Goal: Find specific page/section: Find specific page/section

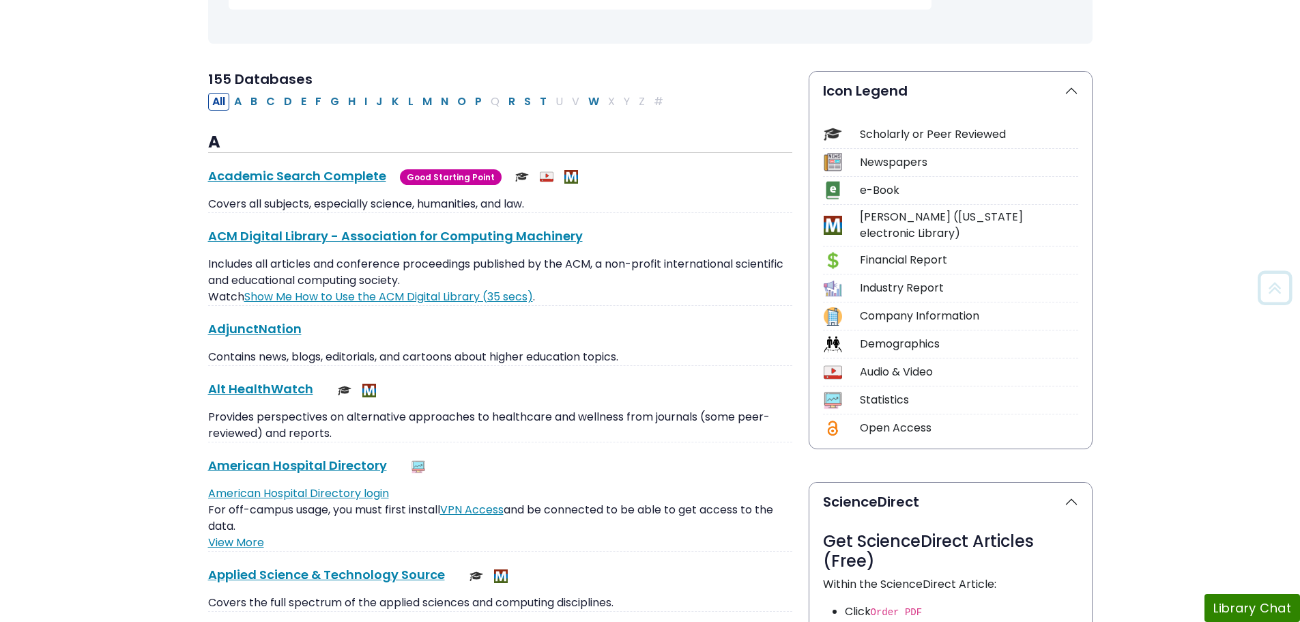
scroll to position [273, 0]
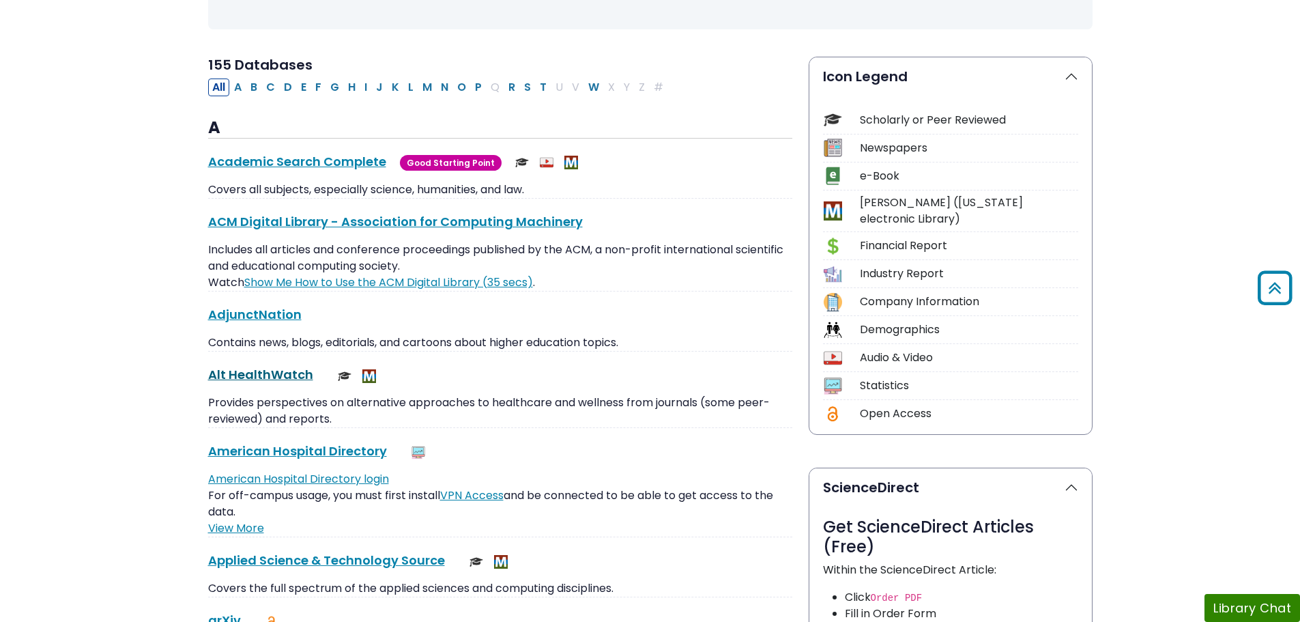
click at [279, 373] on link "Alt HealthWatch This link opens in a new window" at bounding box center [260, 374] width 105 height 17
click at [476, 87] on button "P" at bounding box center [478, 87] width 15 height 18
select select "Database Subject Filter"
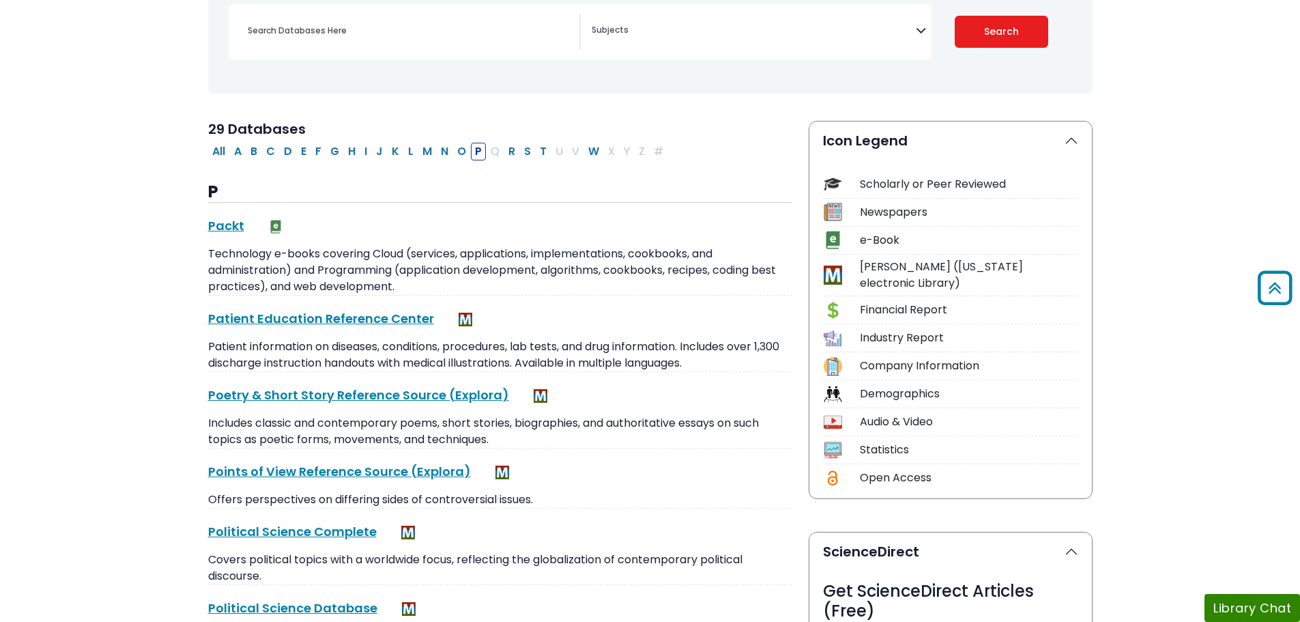
scroll to position [136, 0]
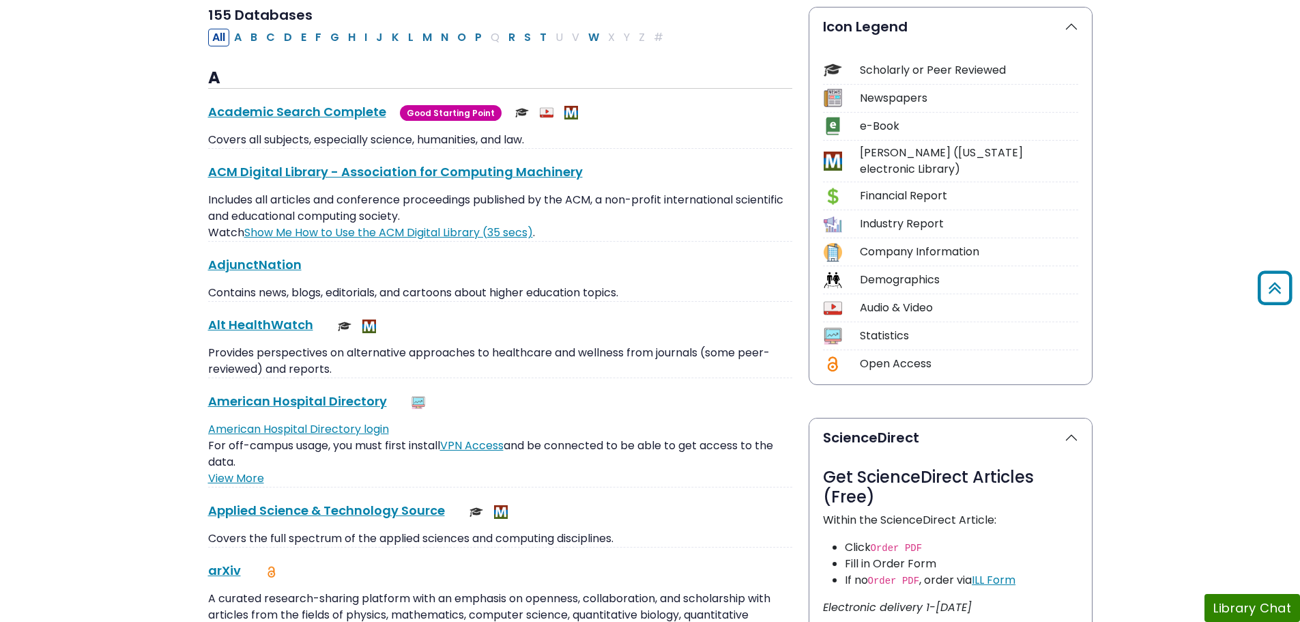
scroll to position [205, 0]
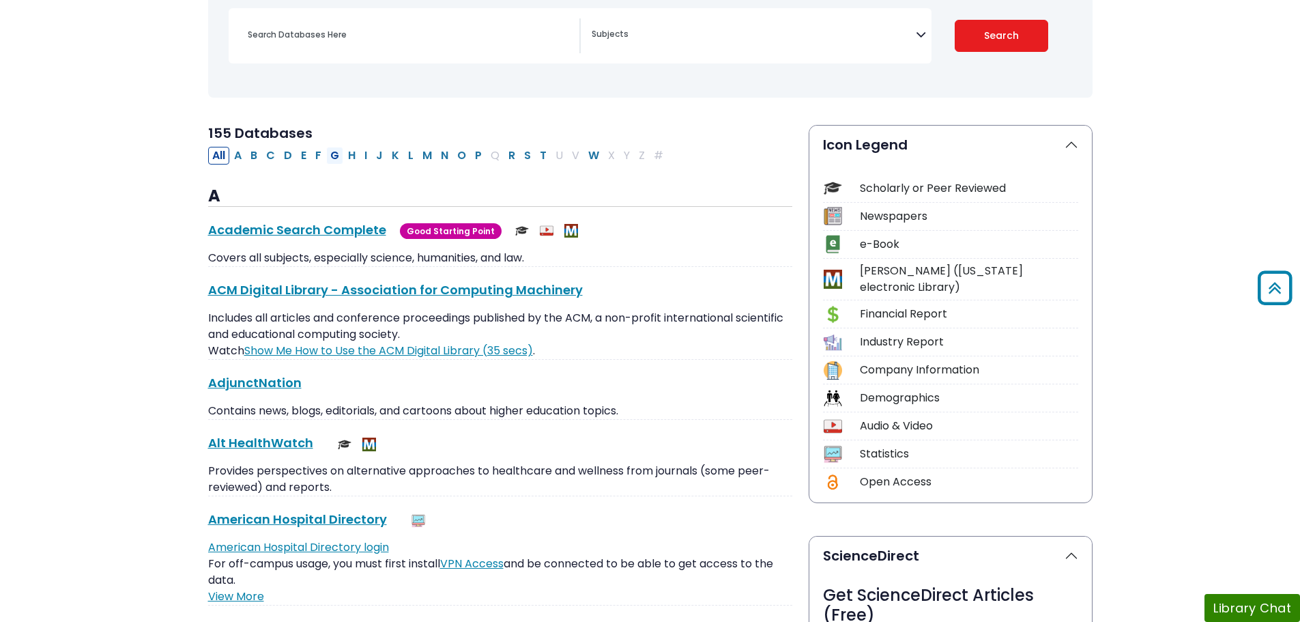
click at [333, 154] on button "G" at bounding box center [334, 156] width 17 height 18
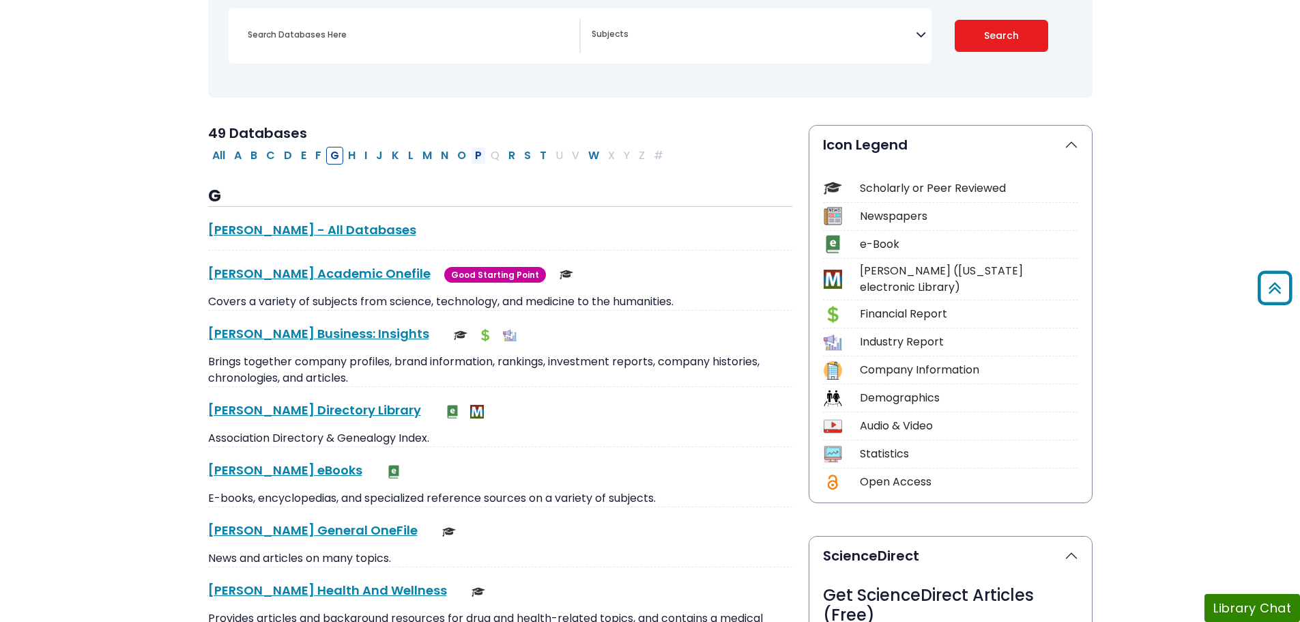
click at [480, 154] on button "P" at bounding box center [478, 156] width 15 height 18
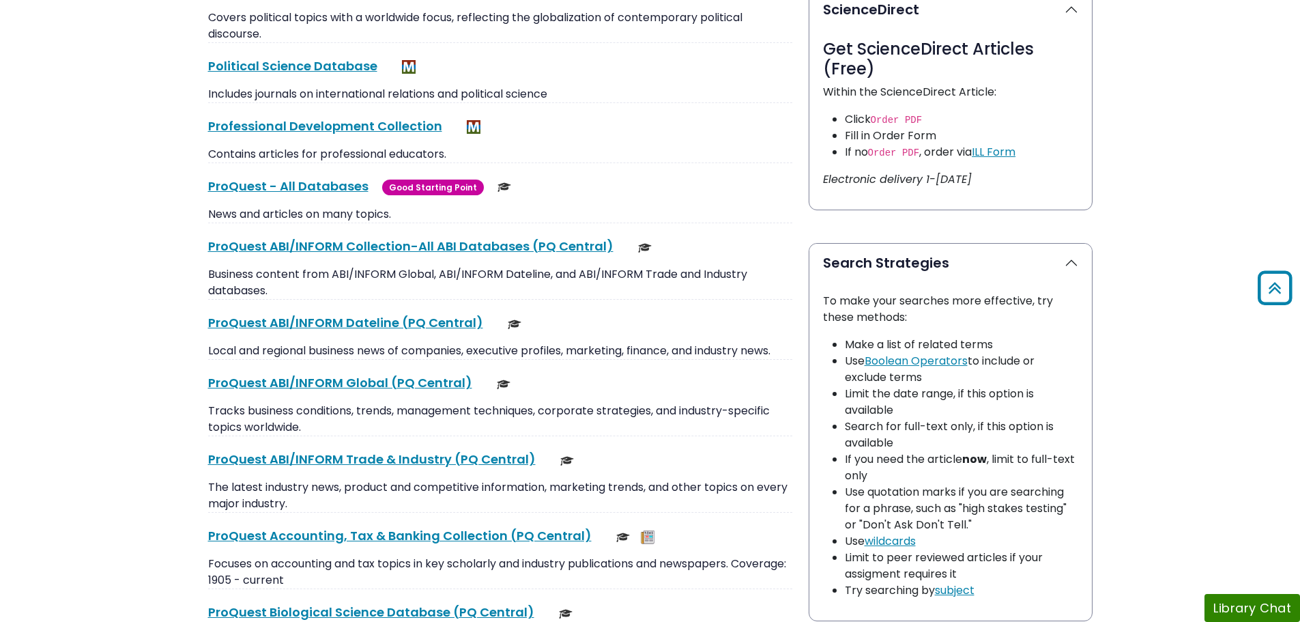
scroll to position [887, 0]
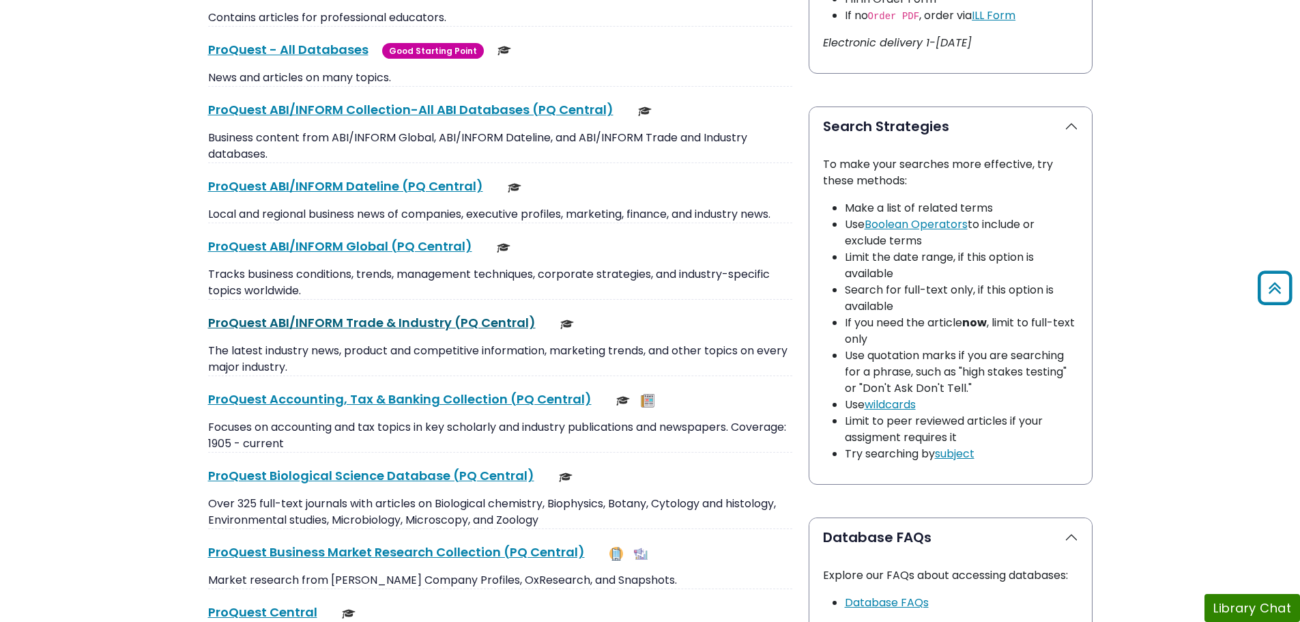
click at [513, 322] on link "ProQuest ABI/INFORM Trade & Industry (PQ Central) This link opens in a new wind…" at bounding box center [371, 322] width 327 height 17
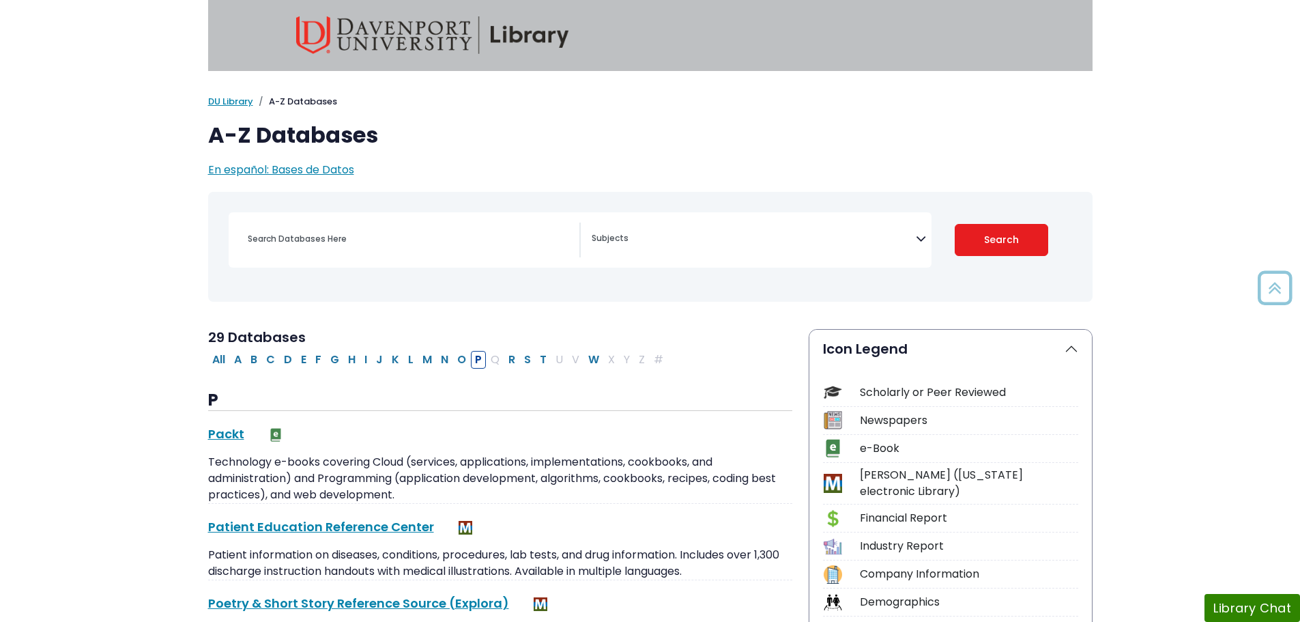
scroll to position [0, 0]
click at [367, 360] on button "I" at bounding box center [365, 360] width 11 height 18
select select "Database Subject Filter"
